Goal: Information Seeking & Learning: Find specific fact

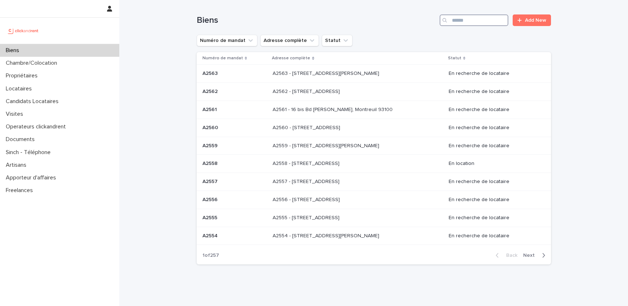
click at [506, 20] on input "Search" at bounding box center [474, 20] width 69 height 12
paste input "**********"
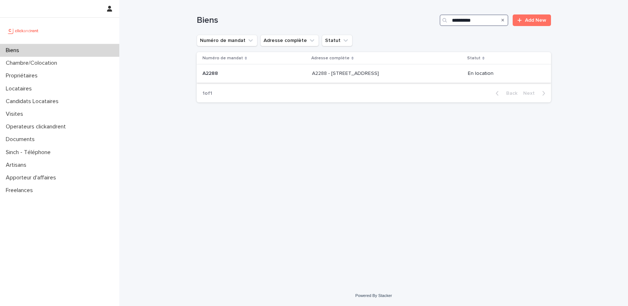
type input "**********"
click at [364, 75] on p "A2288 - [STREET_ADDRESS]" at bounding box center [346, 73] width 68 height 8
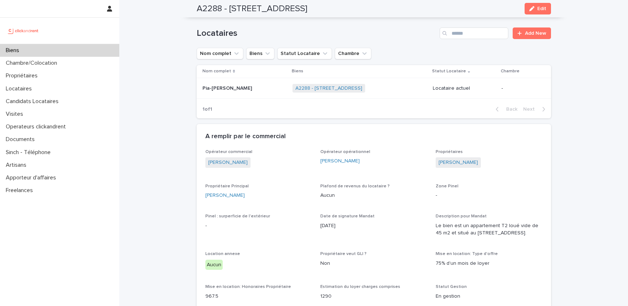
scroll to position [225, 0]
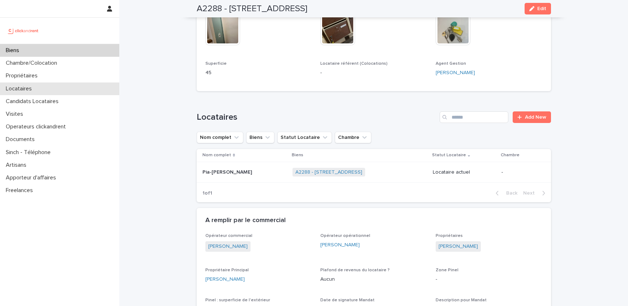
click at [69, 82] on div "Locataires" at bounding box center [59, 88] width 119 height 13
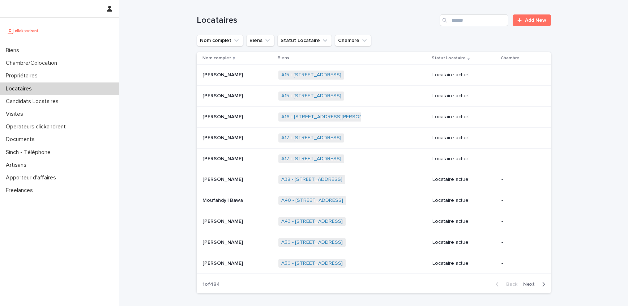
click at [493, 16] on input "Search" at bounding box center [474, 20] width 69 height 12
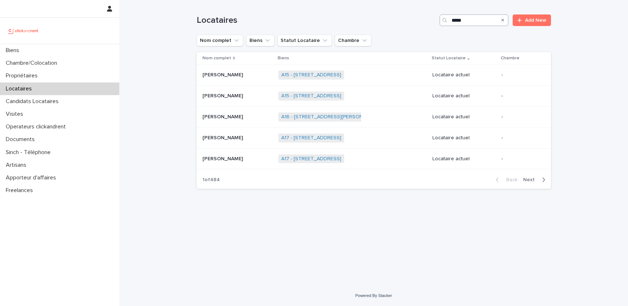
type input "*****"
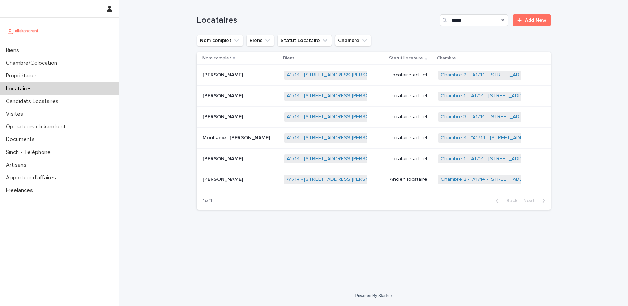
click at [231, 159] on p "[PERSON_NAME]" at bounding box center [223, 158] width 42 height 8
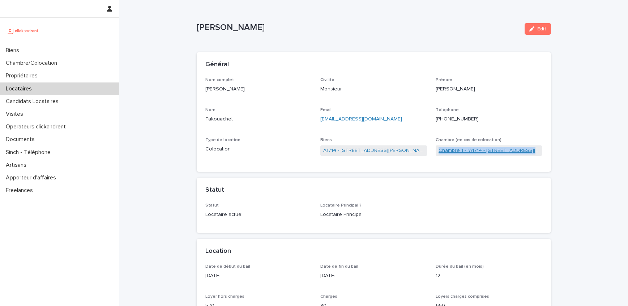
drag, startPoint x: 543, startPoint y: 150, endPoint x: 438, endPoint y: 154, distance: 104.6
click at [438, 154] on div "Nom complet [PERSON_NAME] Civilité Monsieur [PERSON_NAME] [PERSON_NAME] Email […" at bounding box center [374, 124] width 354 height 95
copy link "Chambre 1 - "A1714 - [STREET_ADDRESS][PERSON_NAME]"
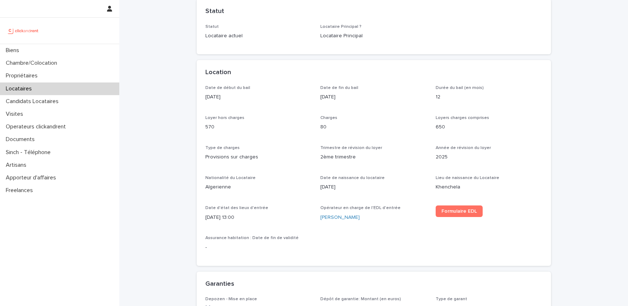
scroll to position [228, 0]
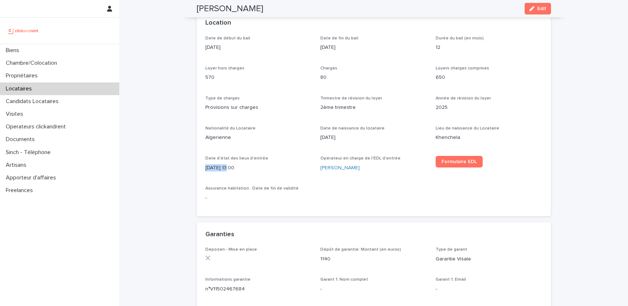
drag, startPoint x: 227, startPoint y: 169, endPoint x: 204, endPoint y: 169, distance: 23.5
click at [204, 169] on div "Date de début du bail [DATE] Date de fin du bail [DATE] Durée du bail (en mois)…" at bounding box center [374, 126] width 354 height 180
copy p "[DATE]"
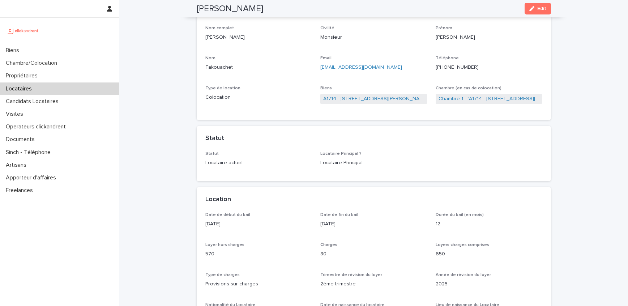
scroll to position [2, 0]
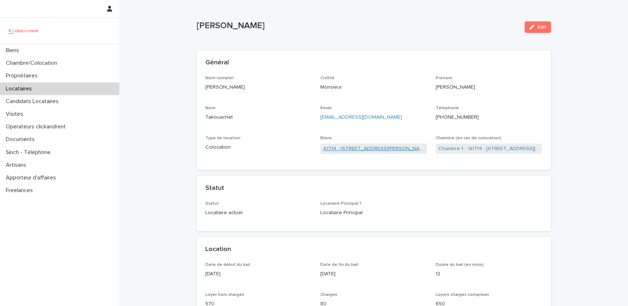
click at [359, 150] on link "A1714 - [STREET_ADDRESS][PERSON_NAME]" at bounding box center [373, 149] width 101 height 8
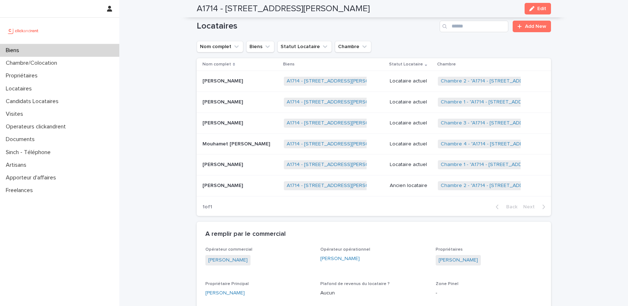
scroll to position [363, 0]
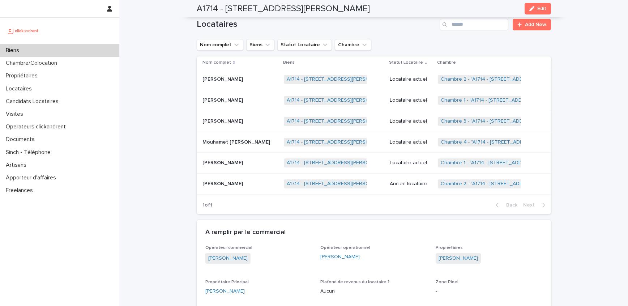
drag, startPoint x: 271, startPoint y: 254, endPoint x: 207, endPoint y: 251, distance: 63.7
click at [207, 253] on div "[PERSON_NAME]" at bounding box center [258, 259] width 107 height 12
copy link "[PERSON_NAME]"
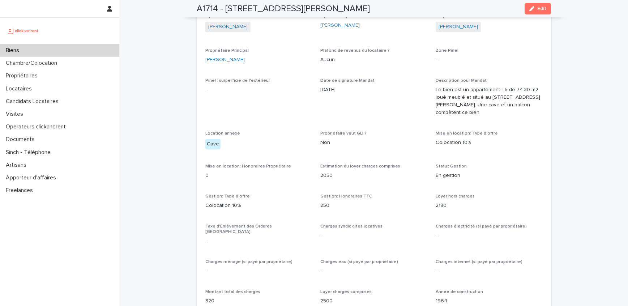
scroll to position [603, 0]
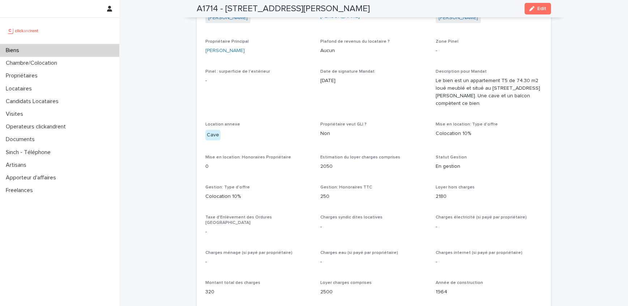
click at [324, 193] on p "250" at bounding box center [373, 197] width 107 height 8
copy p "250"
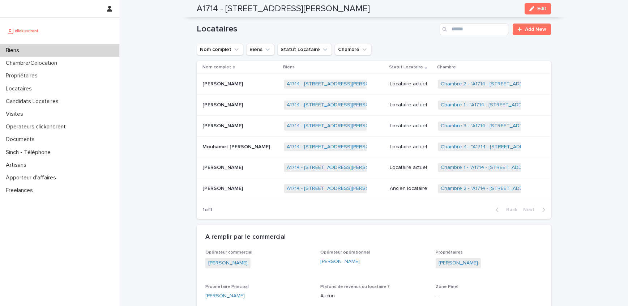
scroll to position [351, 0]
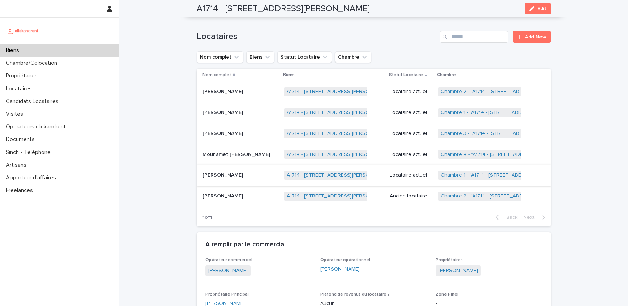
click at [451, 172] on link "Chambre 1 - "A1714 - [STREET_ADDRESS][PERSON_NAME]"" at bounding box center [509, 175] width 137 height 6
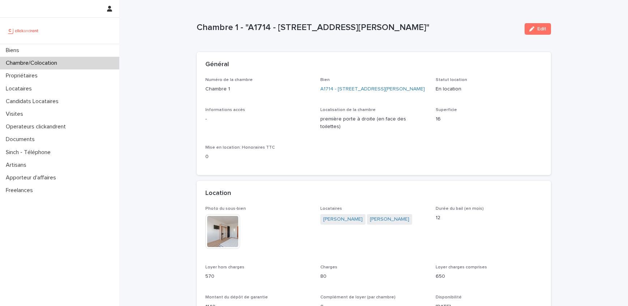
click at [301, 24] on p "Chambre 1 - "A1714 - [STREET_ADDRESS][PERSON_NAME]"" at bounding box center [358, 27] width 322 height 10
drag, startPoint x: 460, startPoint y: 26, endPoint x: 198, endPoint y: 25, distance: 261.3
click at [198, 25] on p "Chambre 1 - "A1714 - [STREET_ADDRESS][PERSON_NAME]"" at bounding box center [358, 27] width 322 height 10
copy p "Chambre 1 - "A1714 - [STREET_ADDRESS][PERSON_NAME]""
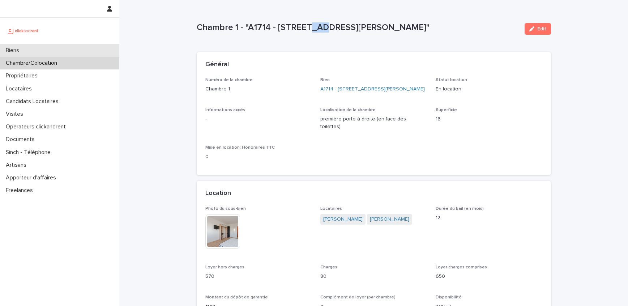
click at [38, 47] on div "Biens" at bounding box center [59, 50] width 119 height 13
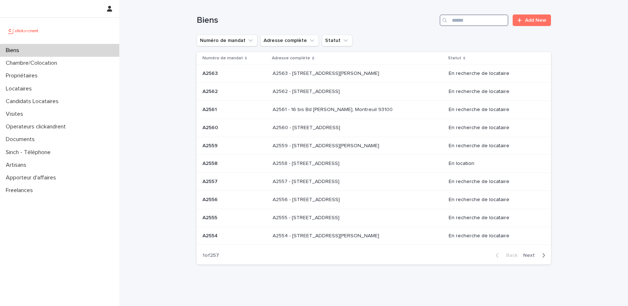
click at [500, 23] on input "Search" at bounding box center [474, 20] width 69 height 12
type input "****"
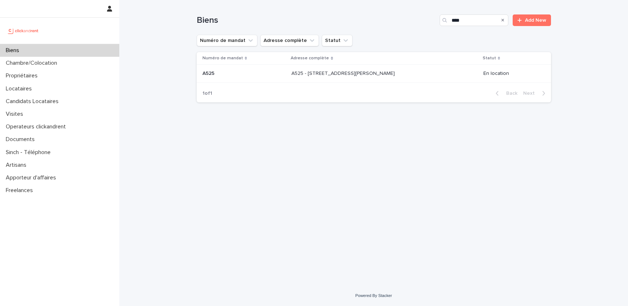
click at [399, 78] on div "A525 - [STREET_ADDRESS][PERSON_NAME] 93130 A525 - [STREET_ADDRESS][PERSON_NAME]" at bounding box center [384, 74] width 186 height 12
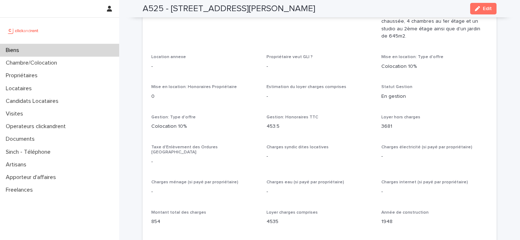
scroll to position [733, 0]
click at [51, 78] on div "Propriétaires" at bounding box center [59, 75] width 119 height 13
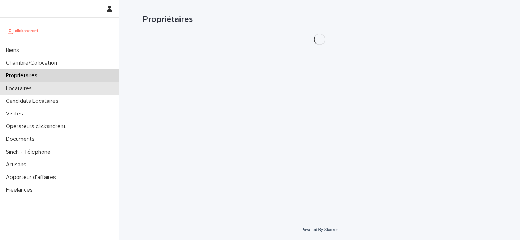
click at [48, 84] on div "Locataires" at bounding box center [59, 88] width 119 height 13
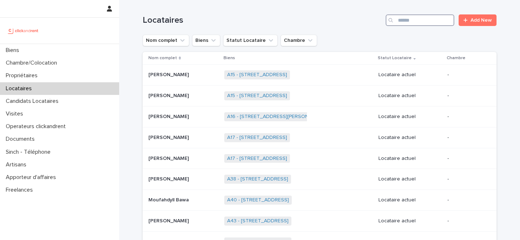
click at [409, 22] on input "Search" at bounding box center [420, 20] width 69 height 12
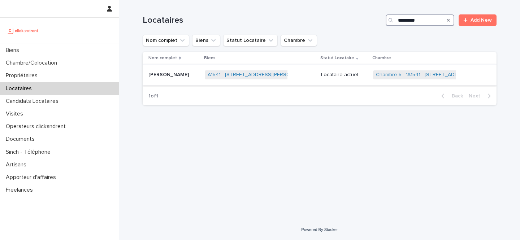
type input "*********"
click at [186, 71] on div "[PERSON_NAME] [PERSON_NAME]" at bounding box center [174, 75] width 51 height 12
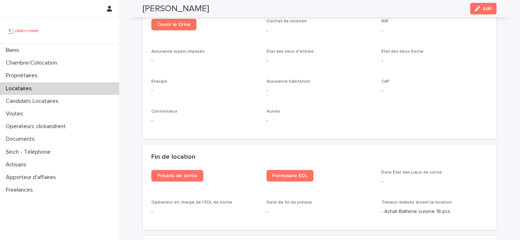
scroll to position [780, 0]
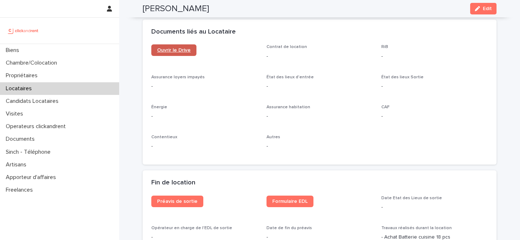
click at [189, 50] on span "Ouvrir le Drive" at bounding box center [174, 50] width 34 height 5
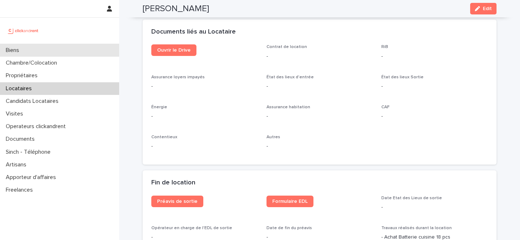
click at [67, 54] on div "Biens" at bounding box center [59, 50] width 119 height 13
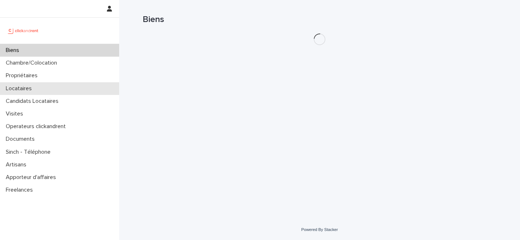
click at [59, 86] on div "Locataires" at bounding box center [59, 88] width 119 height 13
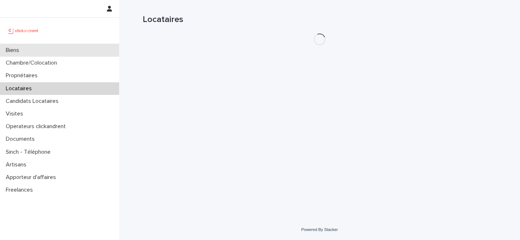
click at [73, 52] on div "Biens" at bounding box center [59, 50] width 119 height 13
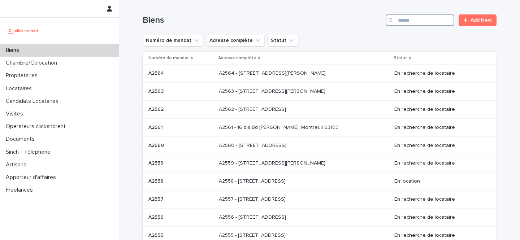
click at [422, 24] on input "Search" at bounding box center [420, 20] width 69 height 12
type input "*****"
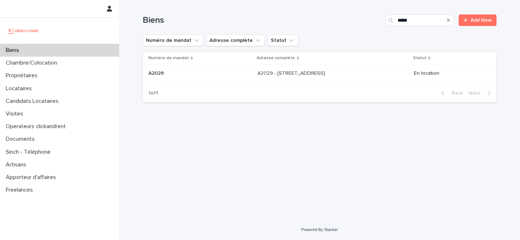
click at [233, 76] on p at bounding box center [200, 73] width 103 height 6
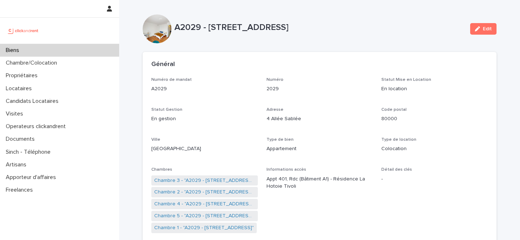
drag, startPoint x: 330, startPoint y: 29, endPoint x: 210, endPoint y: 28, distance: 120.4
click at [210, 28] on p "A2029 - [STREET_ADDRESS]" at bounding box center [320, 27] width 290 height 10
copy p "[STREET_ADDRESS]"
click at [47, 75] on div "Propriétaires" at bounding box center [59, 75] width 119 height 13
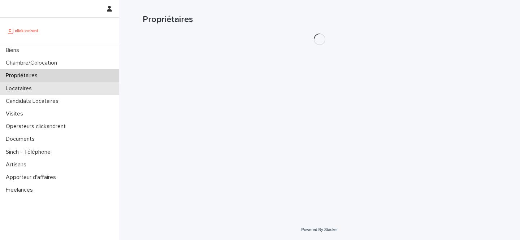
click at [44, 86] on div "Locataires" at bounding box center [59, 88] width 119 height 13
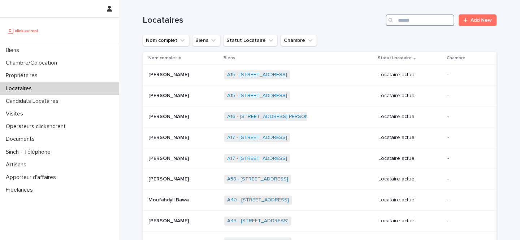
click at [408, 25] on input "Search" at bounding box center [420, 20] width 69 height 12
paste input "**********"
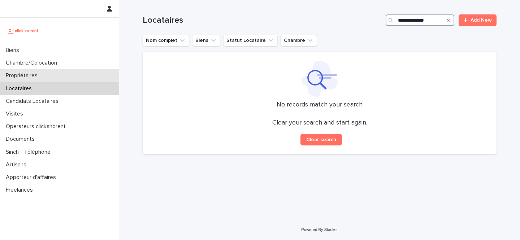
type input "**********"
click at [76, 70] on div "Propriétaires" at bounding box center [59, 75] width 119 height 13
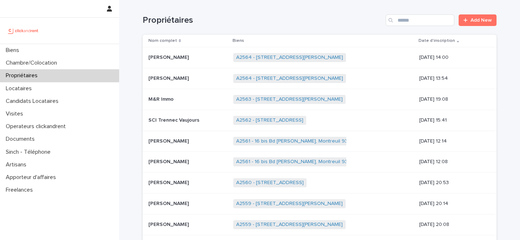
click at [414, 13] on div "Propriétaires Add New" at bounding box center [320, 17] width 354 height 35
click at [413, 21] on input "Search" at bounding box center [420, 20] width 69 height 12
paste input "**********"
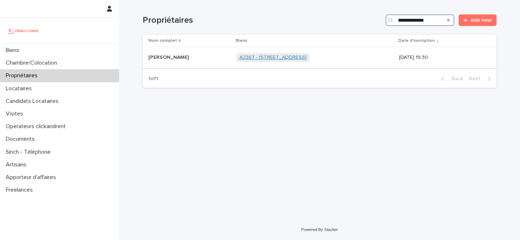
type input "**********"
click at [258, 57] on link "A2367 - [STREET_ADDRESS]" at bounding box center [273, 58] width 67 height 6
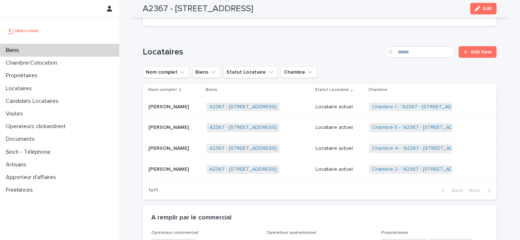
scroll to position [313, 0]
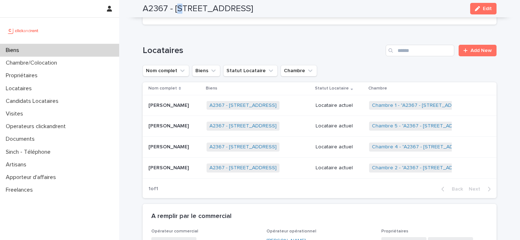
click at [180, 7] on h2 "A2367 - [STREET_ADDRESS]" at bounding box center [198, 9] width 111 height 10
drag, startPoint x: 176, startPoint y: 7, endPoint x: 223, endPoint y: 8, distance: 47.0
click at [223, 8] on h2 "A2367 - [STREET_ADDRESS]" at bounding box center [198, 9] width 111 height 10
copy h2 "[STREET_ADDRESS]"
click at [153, 7] on h2 "A2367 - [STREET_ADDRESS]" at bounding box center [198, 9] width 111 height 10
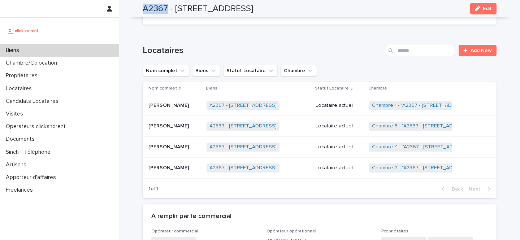
click at [153, 7] on h2 "A2367 - [STREET_ADDRESS]" at bounding box center [198, 9] width 111 height 10
copy h2 "A2367"
click at [50, 45] on div "Biens" at bounding box center [59, 50] width 119 height 13
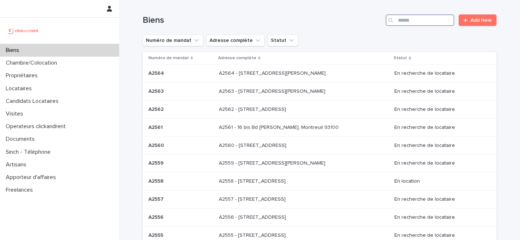
click at [406, 22] on input "Search" at bounding box center [420, 20] width 69 height 12
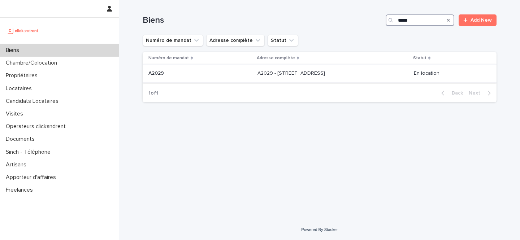
type input "*****"
click at [299, 73] on p "A2029 - [STREET_ADDRESS]" at bounding box center [292, 73] width 69 height 8
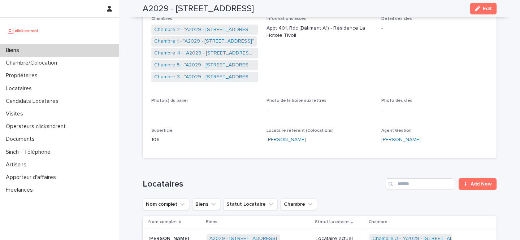
scroll to position [154, 0]
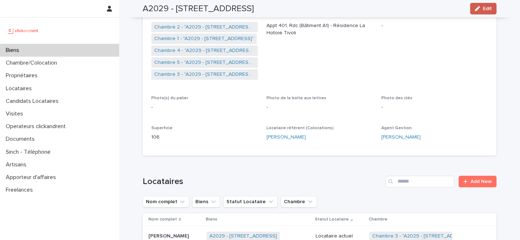
click at [479, 8] on icon "button" at bounding box center [477, 8] width 5 height 5
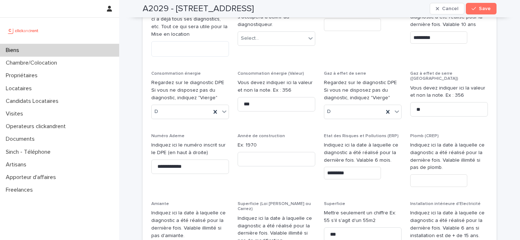
scroll to position [3895, 0]
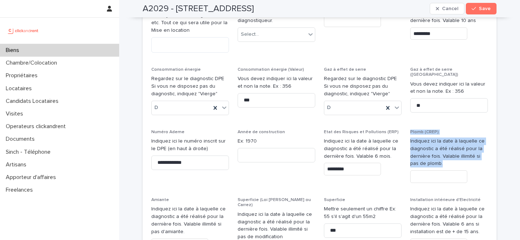
drag, startPoint x: 434, startPoint y: 116, endPoint x: 407, endPoint y: 81, distance: 44.8
click at [407, 81] on div "**********" at bounding box center [319, 162] width 337 height 349
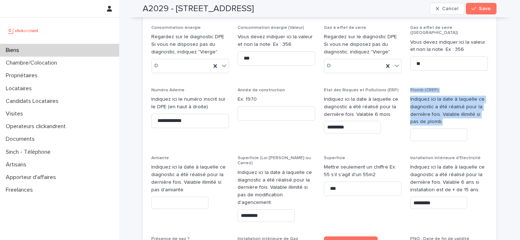
scroll to position [3938, 0]
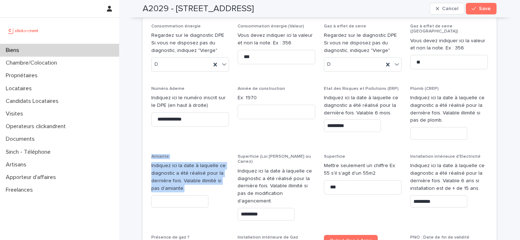
drag, startPoint x: 177, startPoint y: 136, endPoint x: 150, endPoint y: 106, distance: 40.5
click at [150, 106] on div "**********" at bounding box center [320, 124] width 354 height 358
copy div "Amiante Indiquez ici la date à laquelle ce diagnostic a été réalisé pour la der…"
drag, startPoint x: 459, startPoint y: 10, endPoint x: 418, endPoint y: 1, distance: 42.2
click at [459, 10] on span "Cancel" at bounding box center [450, 8] width 16 height 5
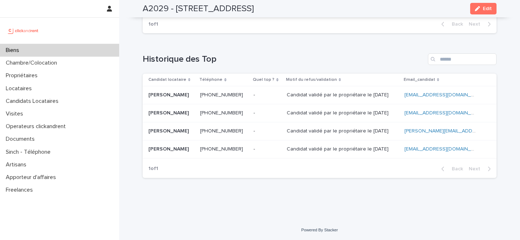
scroll to position [3195, 0]
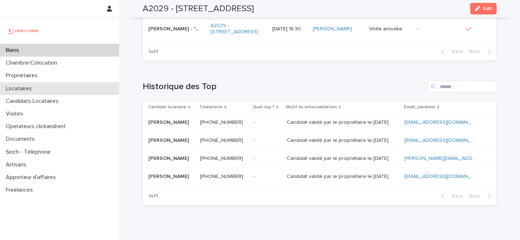
click at [43, 89] on div "Locataires" at bounding box center [59, 88] width 119 height 13
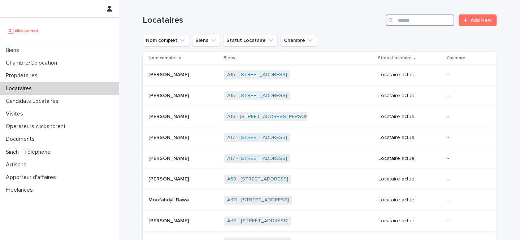
click at [426, 18] on input "Search" at bounding box center [420, 20] width 69 height 12
paste input "**********"
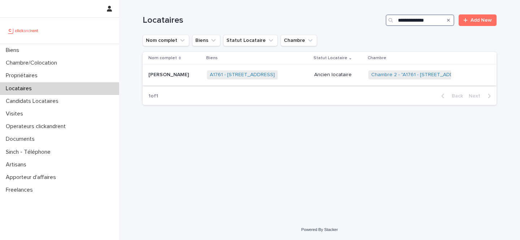
type input "**********"
click at [324, 74] on p "Ancien locataire" at bounding box center [338, 75] width 48 height 6
